Goal: Register for event/course

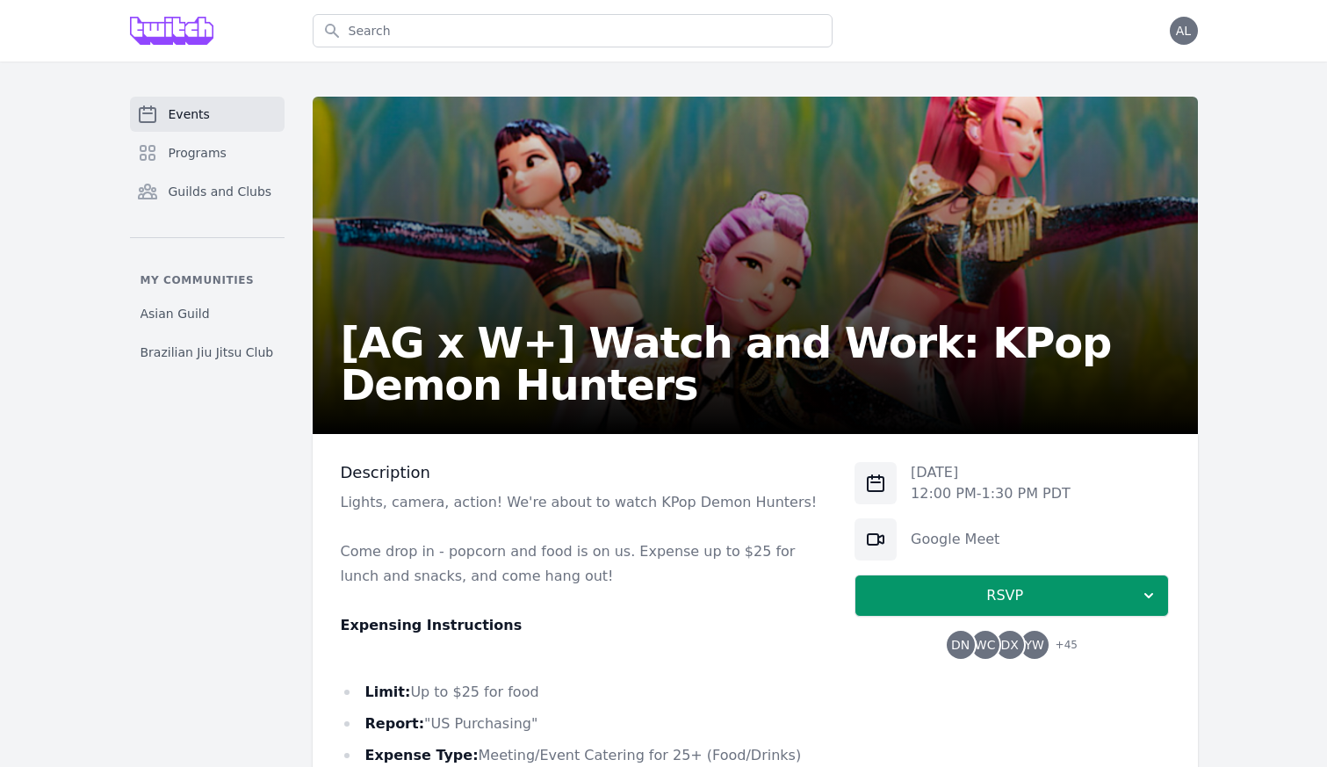
click at [948, 472] on p "[DATE]" at bounding box center [991, 472] width 160 height 21
drag, startPoint x: 948, startPoint y: 472, endPoint x: 1010, endPoint y: 475, distance: 61.6
click at [1010, 475] on p "[DATE]" at bounding box center [991, 472] width 160 height 21
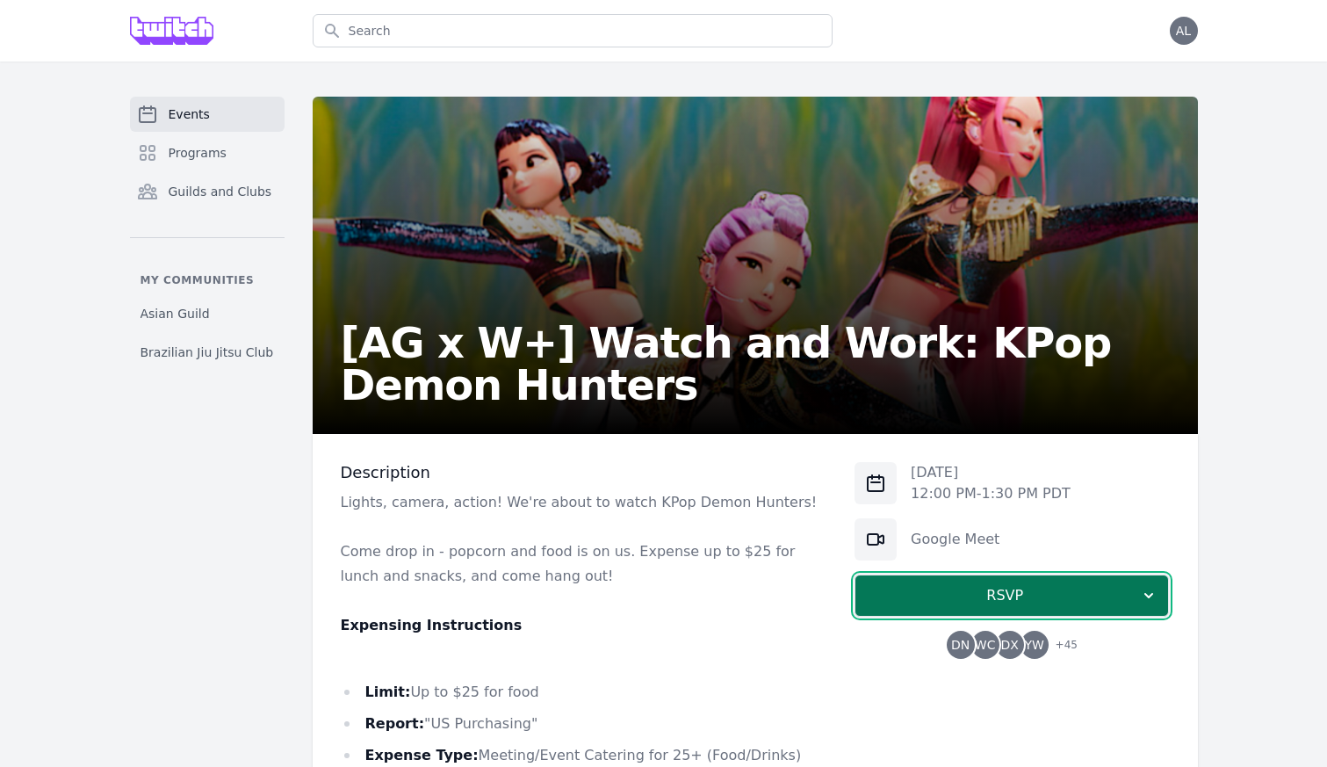
click at [1010, 588] on span "RSVP" at bounding box center [1004, 595] width 270 height 21
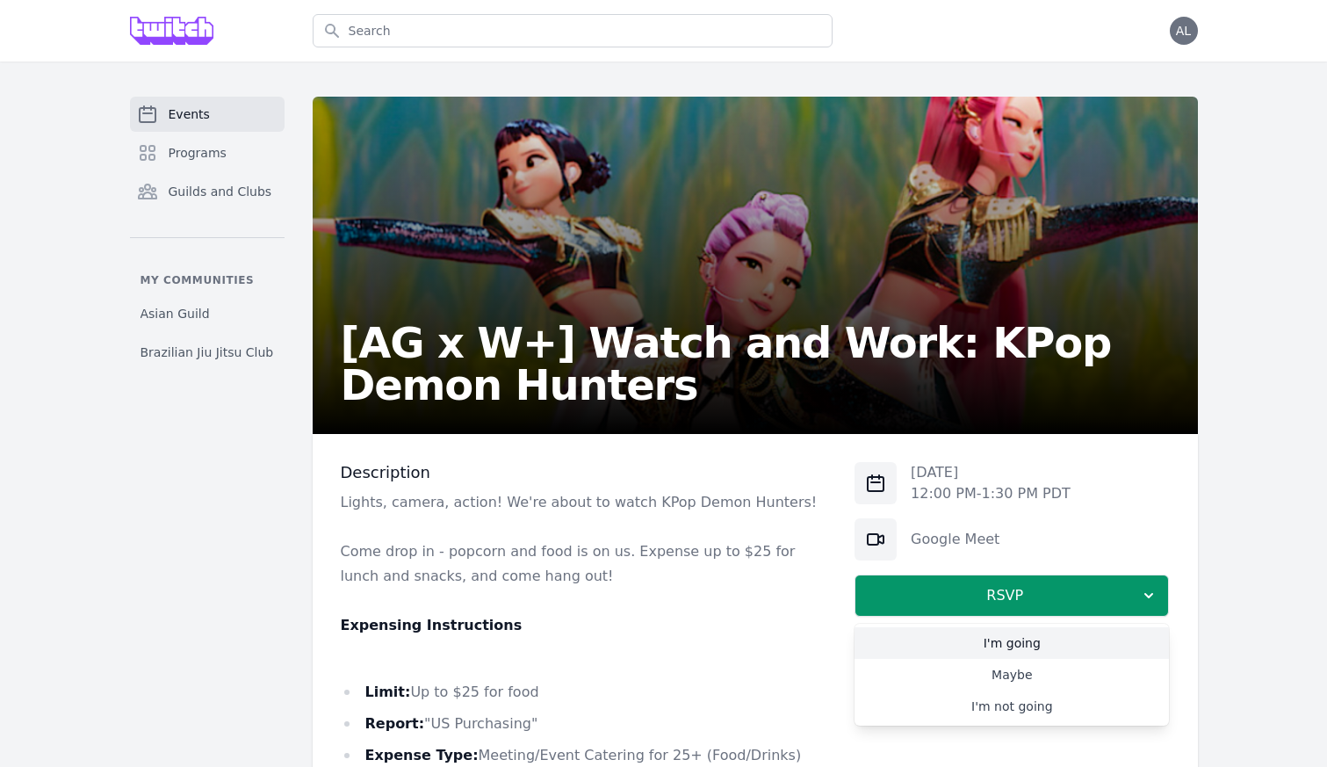
click at [998, 640] on link "I'm going" at bounding box center [1011, 643] width 314 height 32
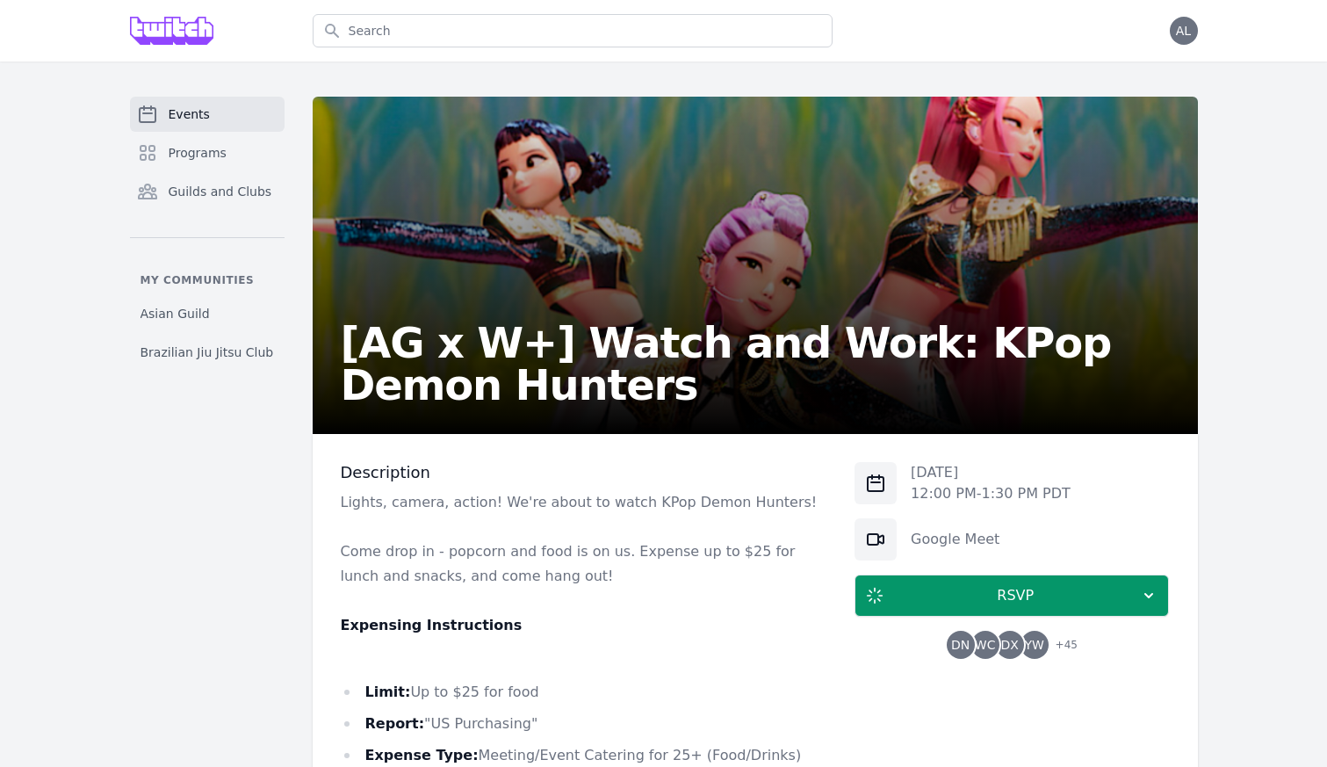
scroll to position [436, 0]
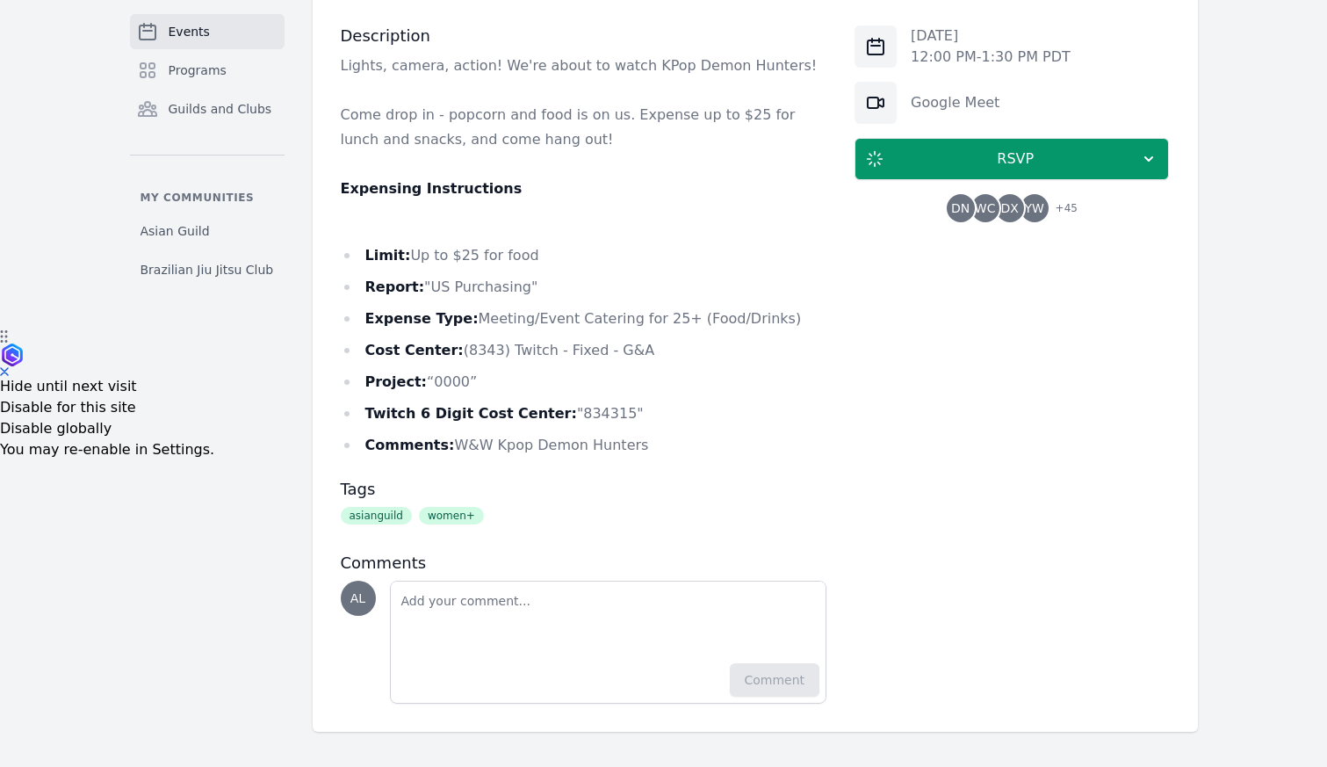
click at [626, 455] on li "Comments: W&W Kpop Demon Hunters" at bounding box center [584, 445] width 486 height 25
click at [640, 444] on li "Comments: W&W Kpop Demon Hunters" at bounding box center [584, 445] width 486 height 25
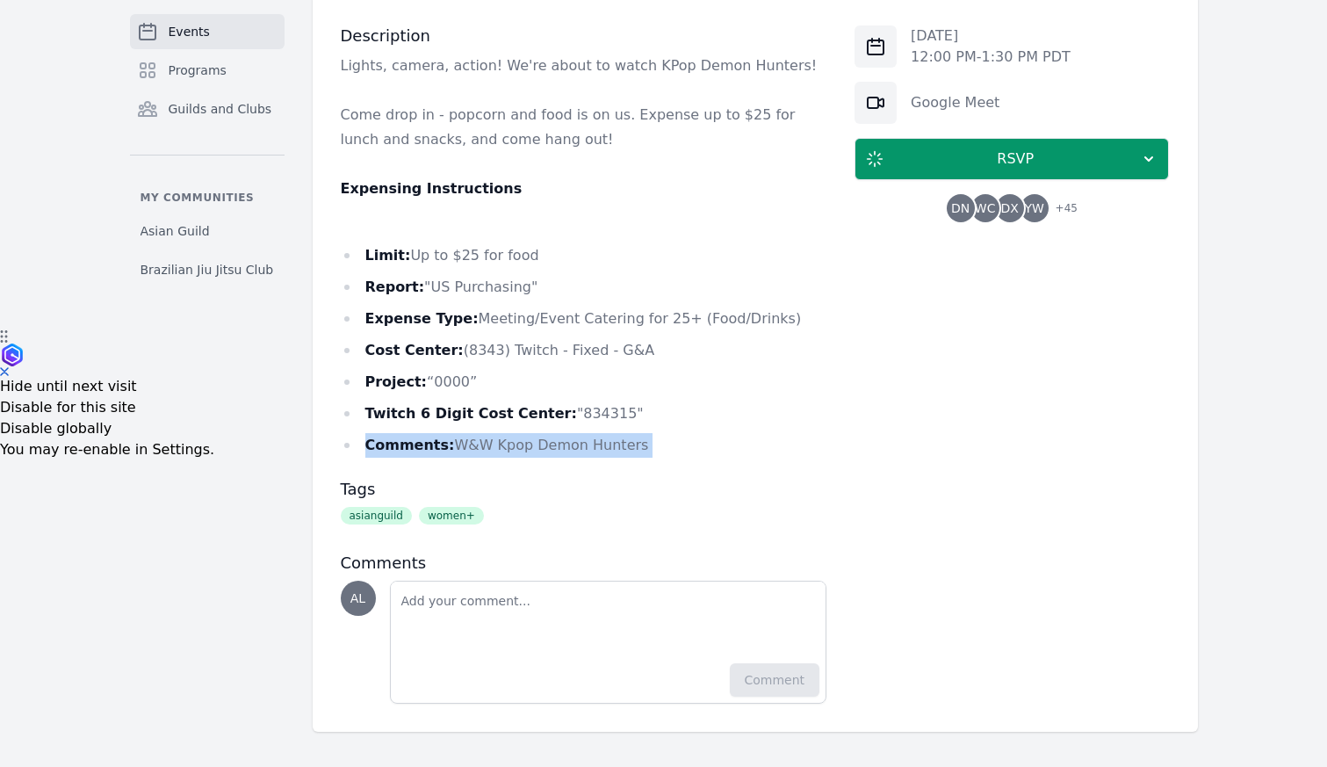
click at [640, 444] on li "Comments: W&W Kpop Demon Hunters" at bounding box center [584, 445] width 486 height 25
click at [603, 417] on li "Twitch 6 Digit Cost Center: "834315"" at bounding box center [584, 413] width 486 height 25
click at [583, 414] on li "Twitch 6 Digit Cost Center: "834315"" at bounding box center [584, 413] width 486 height 25
copy li "834315"
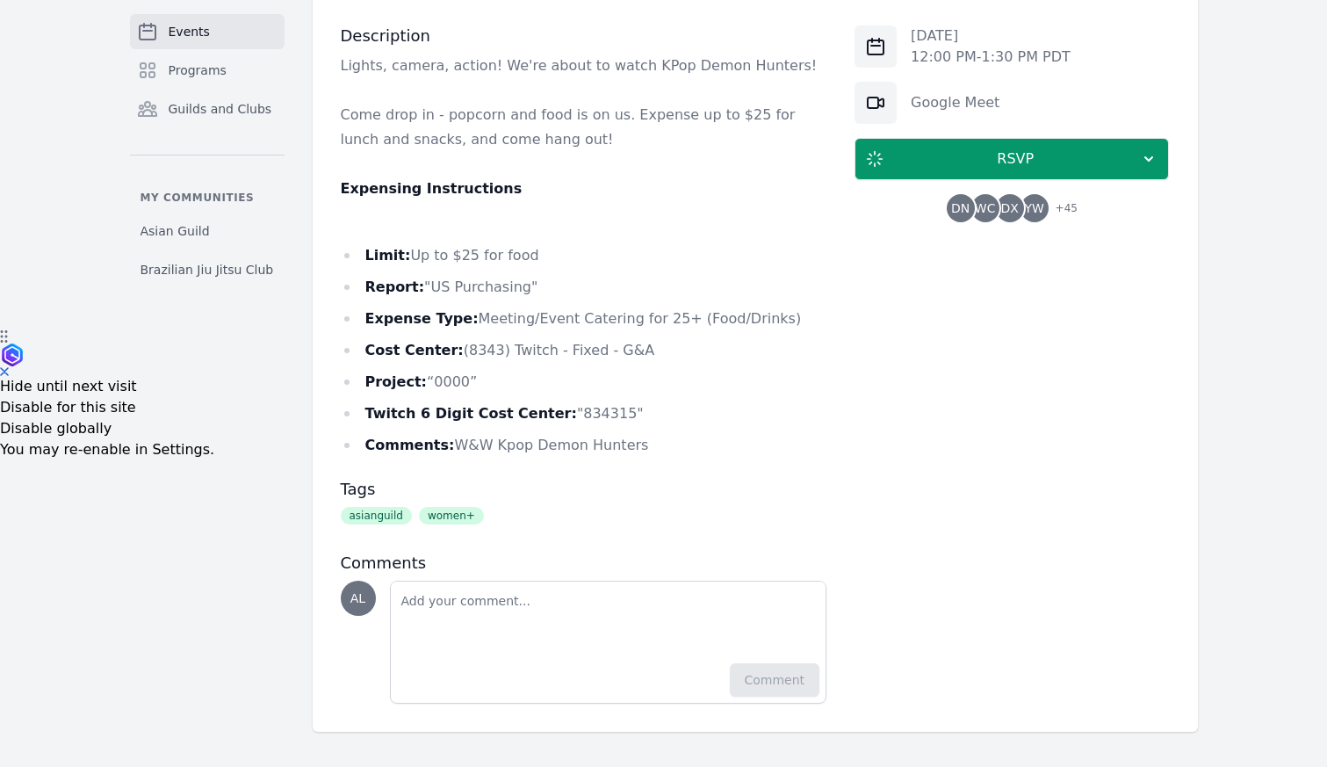
click at [617, 347] on li "Cost Center: (8343) Twitch - Fixed - G&A" at bounding box center [584, 350] width 486 height 25
drag, startPoint x: 629, startPoint y: 348, endPoint x: 604, endPoint y: 350, distance: 24.7
click at [604, 350] on li "Cost Center: (8343) Twitch - Fixed - G&A" at bounding box center [584, 350] width 486 height 25
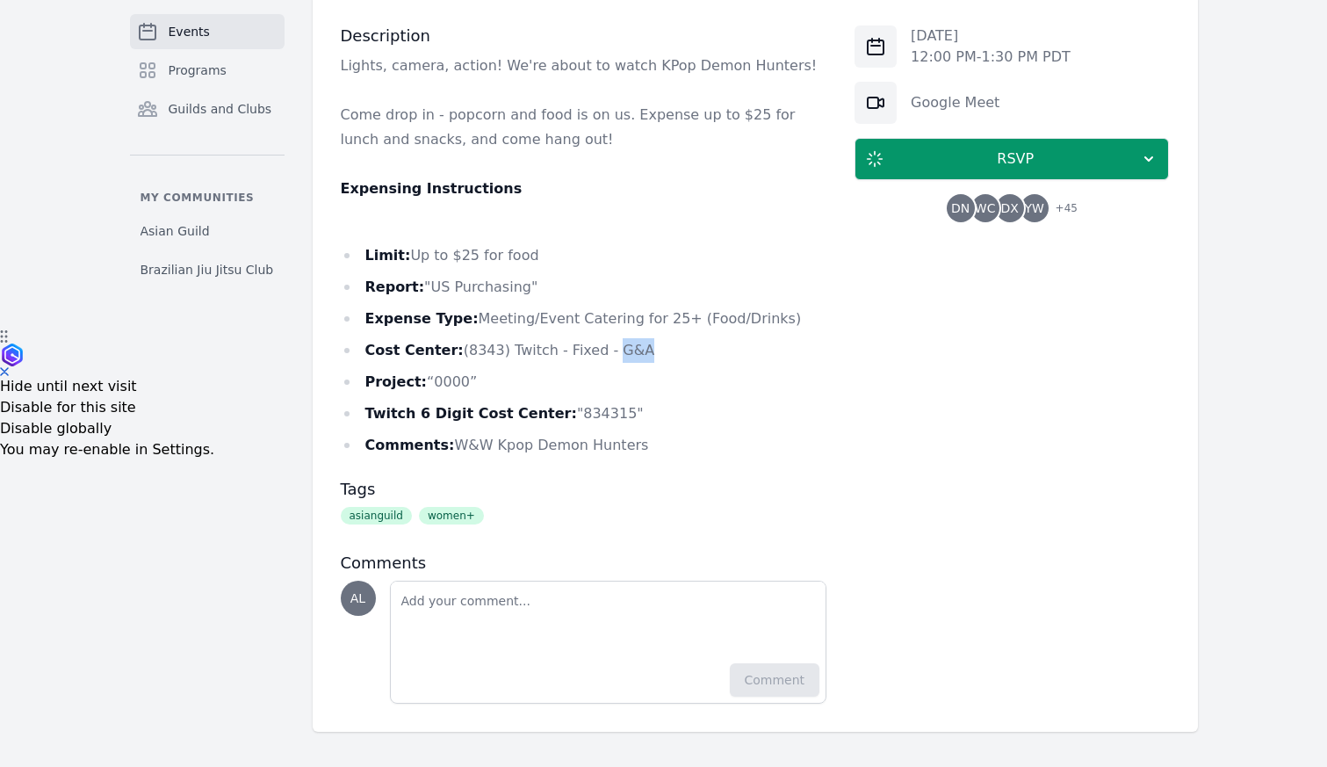
drag, startPoint x: 604, startPoint y: 350, endPoint x: 731, endPoint y: 367, distance: 127.5
click at [731, 367] on ul "Limit: Up to $25 for food Report: "US Purchasing" Expense Type: Meeting/Event C…" at bounding box center [584, 350] width 486 height 214
